Goal: Complete application form

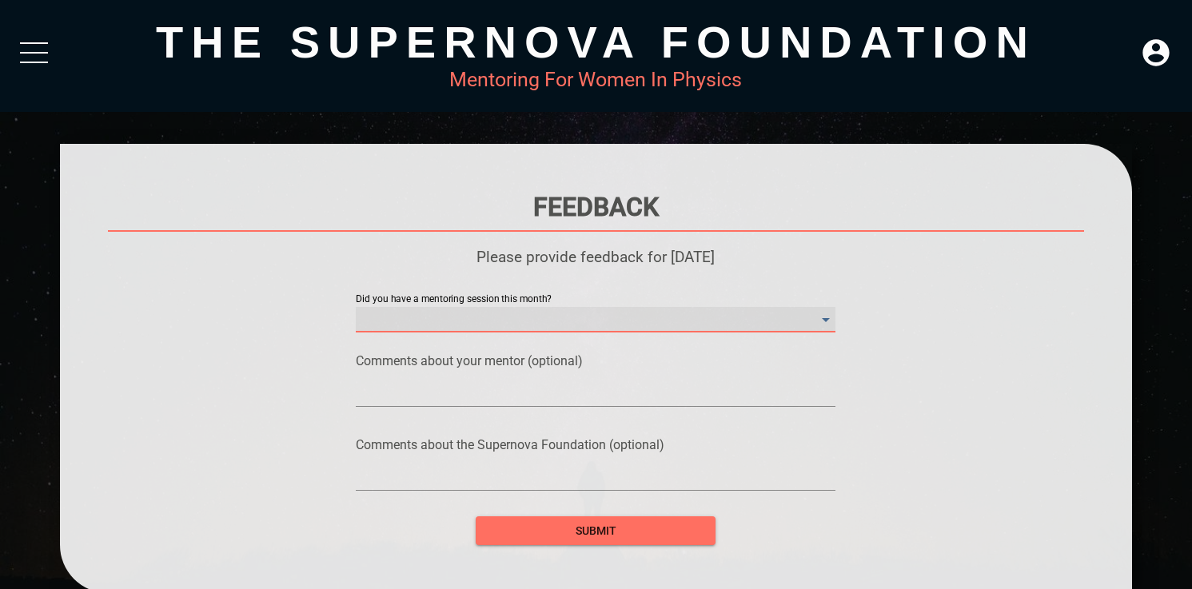
click at [580, 329] on month\? "​" at bounding box center [596, 320] width 480 height 26
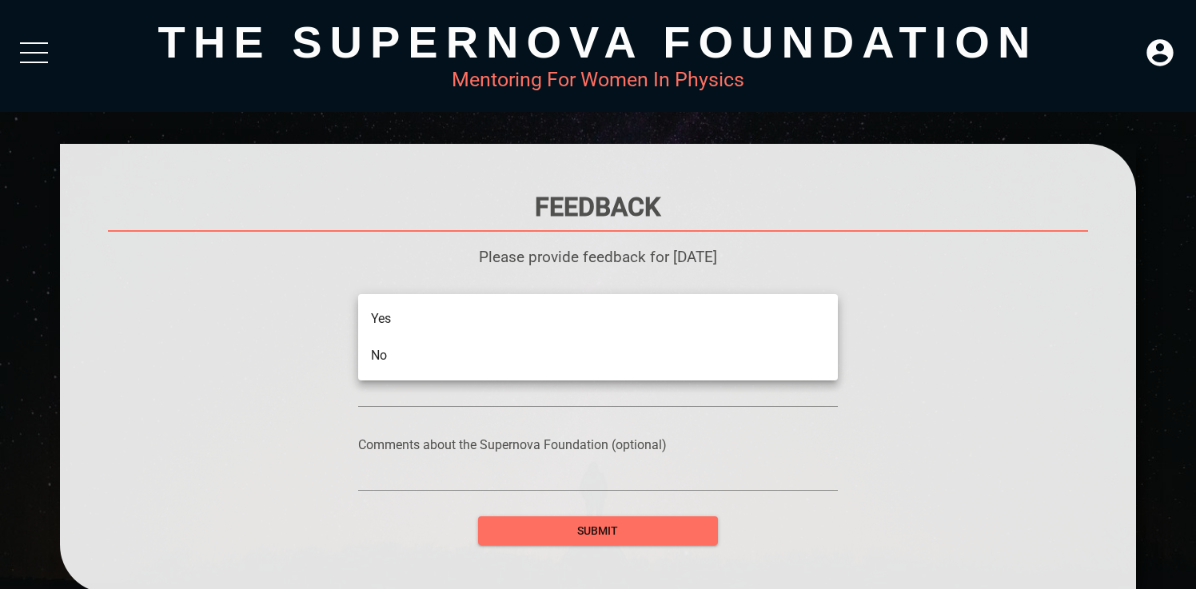
click at [582, 359] on li "No" at bounding box center [598, 355] width 480 height 37
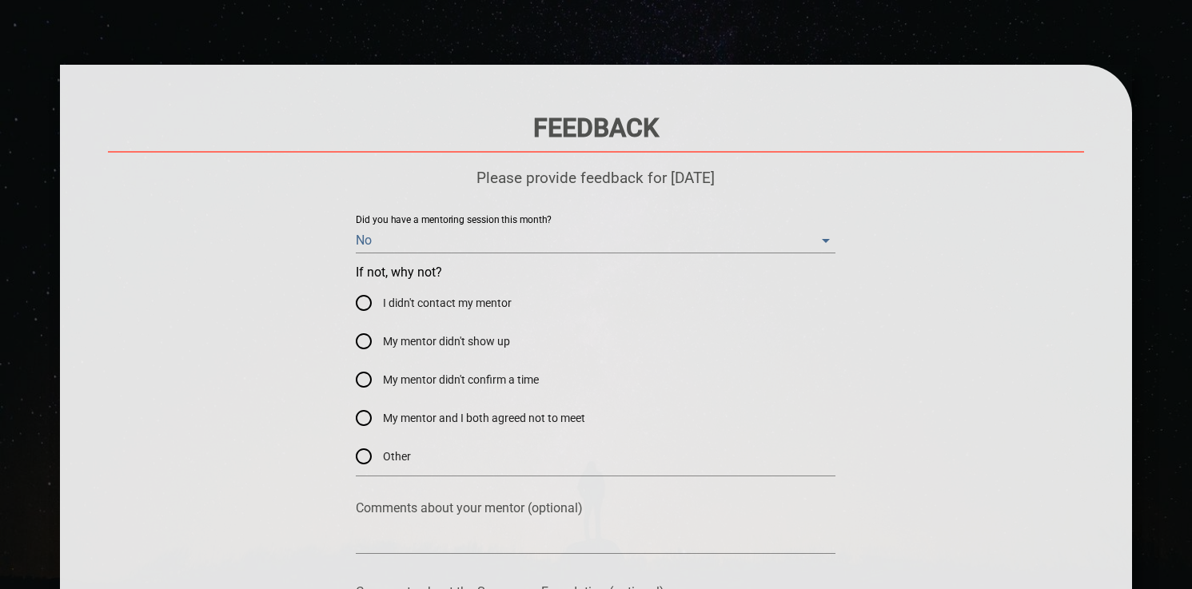
click at [479, 311] on label "I didn't contact my mentor" at bounding box center [584, 303] width 478 height 38
click at [383, 311] on input "I didn't contact my mentor" at bounding box center [364, 303] width 38 height 38
radio input "true"
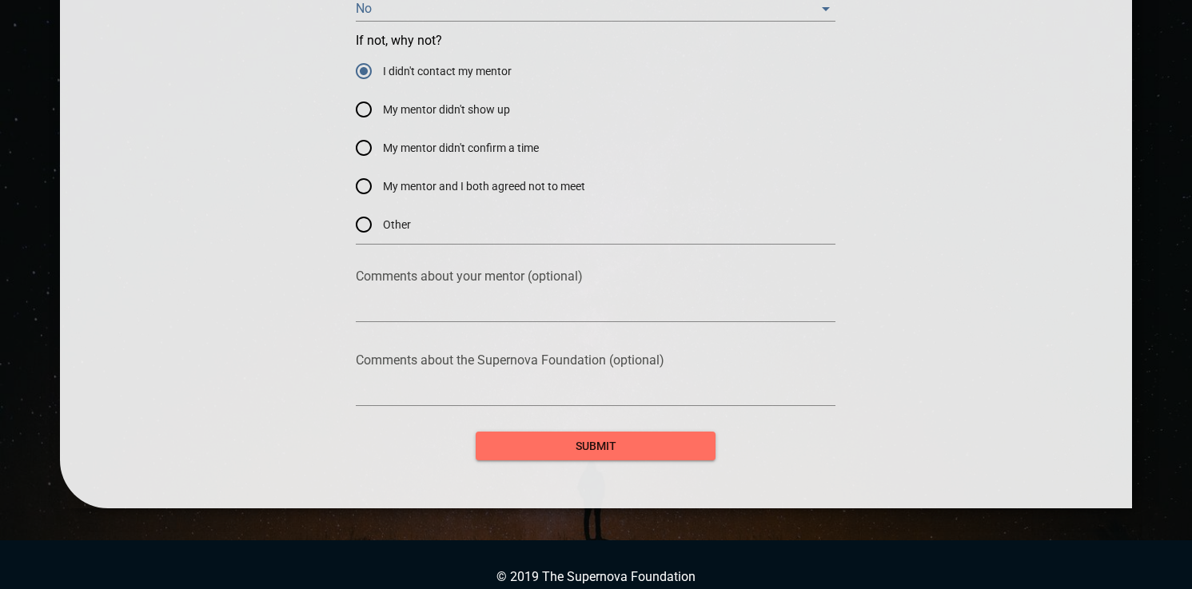
scroll to position [321, 0]
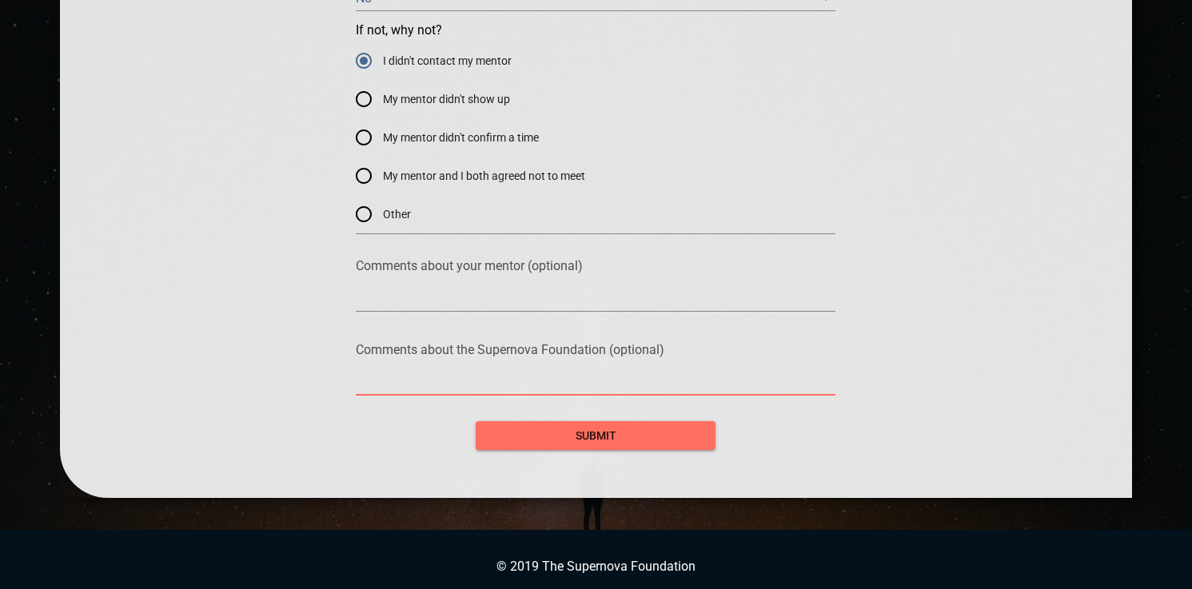
click at [569, 384] on textarea at bounding box center [596, 382] width 480 height 15
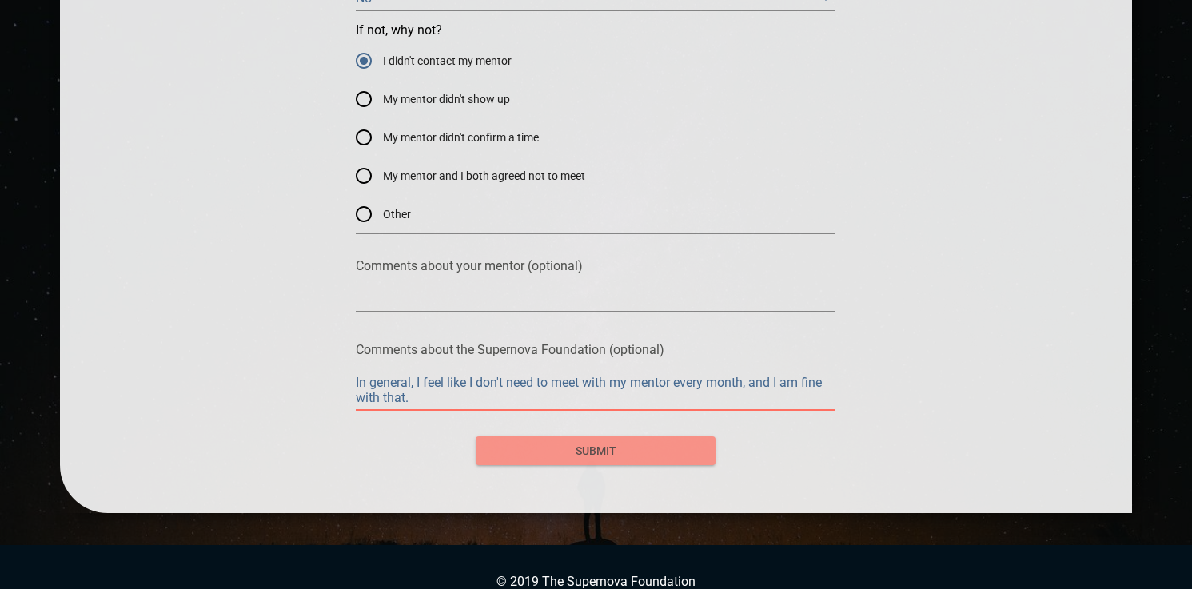
type textarea "In general, I feel like I don't need to meet with my mentor every month, and I …"
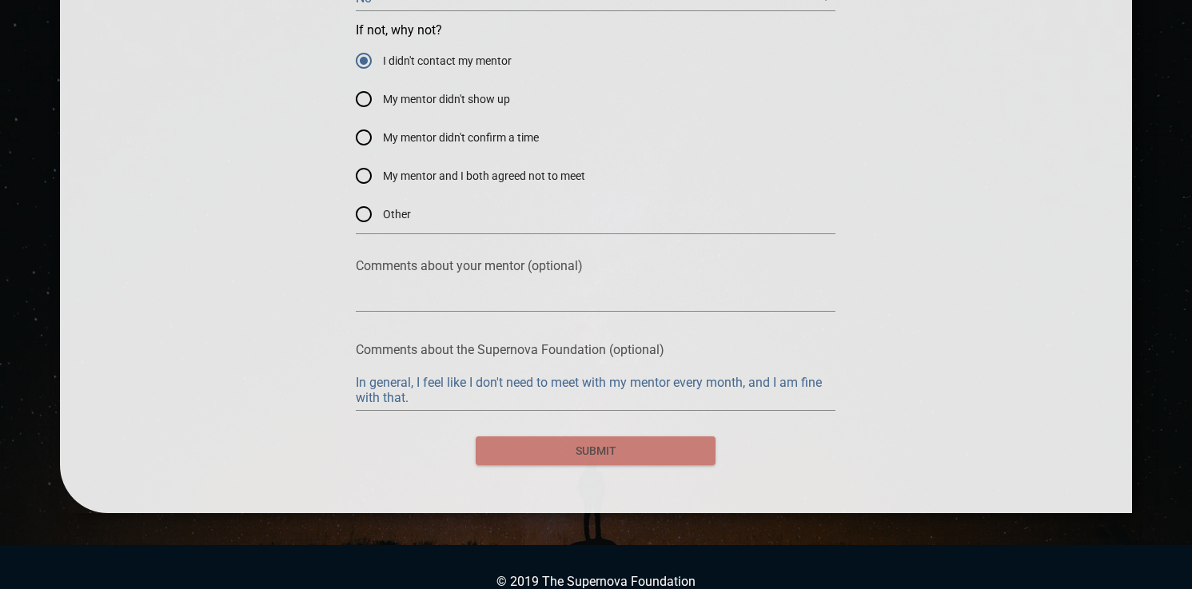
click at [701, 451] on span "submit" at bounding box center [595, 451] width 214 height 20
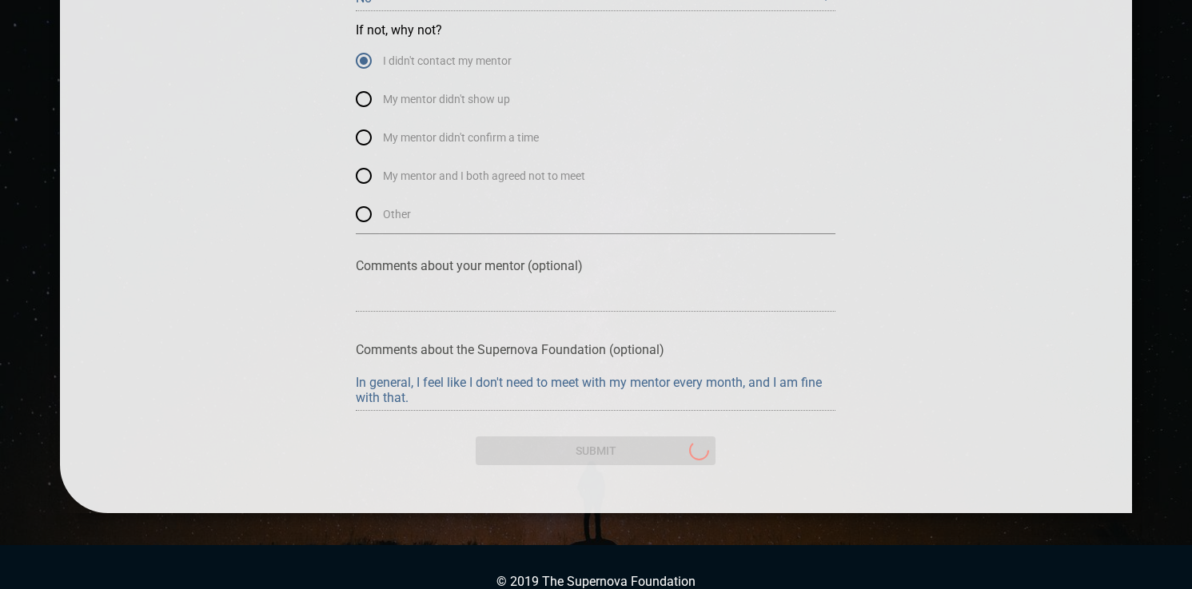
scroll to position [0, 0]
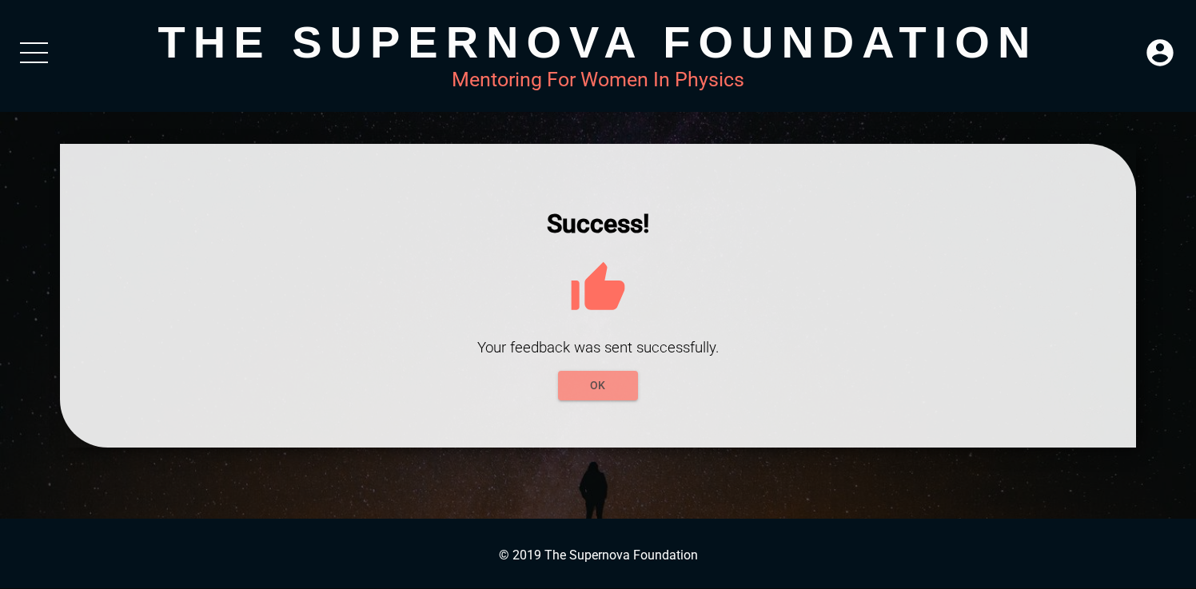
click at [620, 392] on span "OK" at bounding box center [598, 386] width 54 height 20
